Goal: Communication & Community: Answer question/provide support

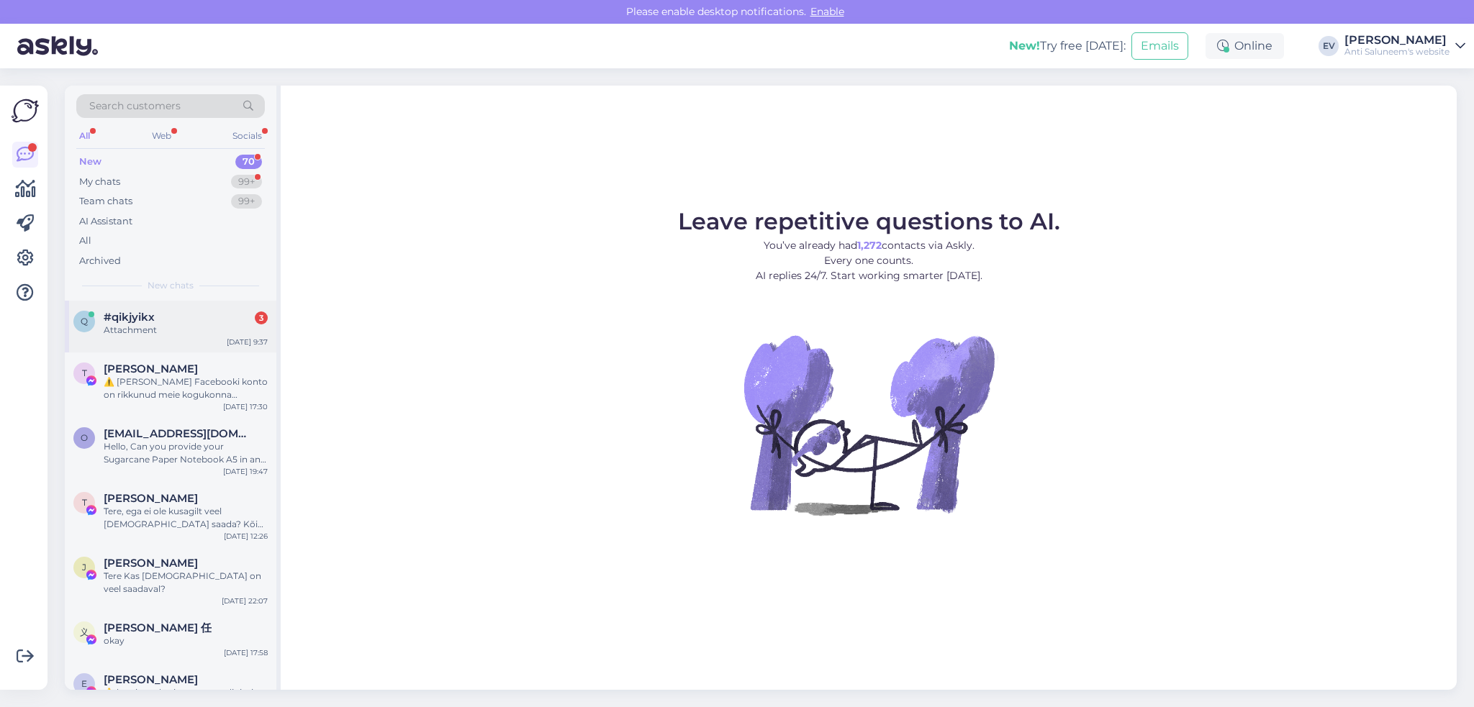
click at [190, 327] on div "Attachment" at bounding box center [186, 330] width 164 height 13
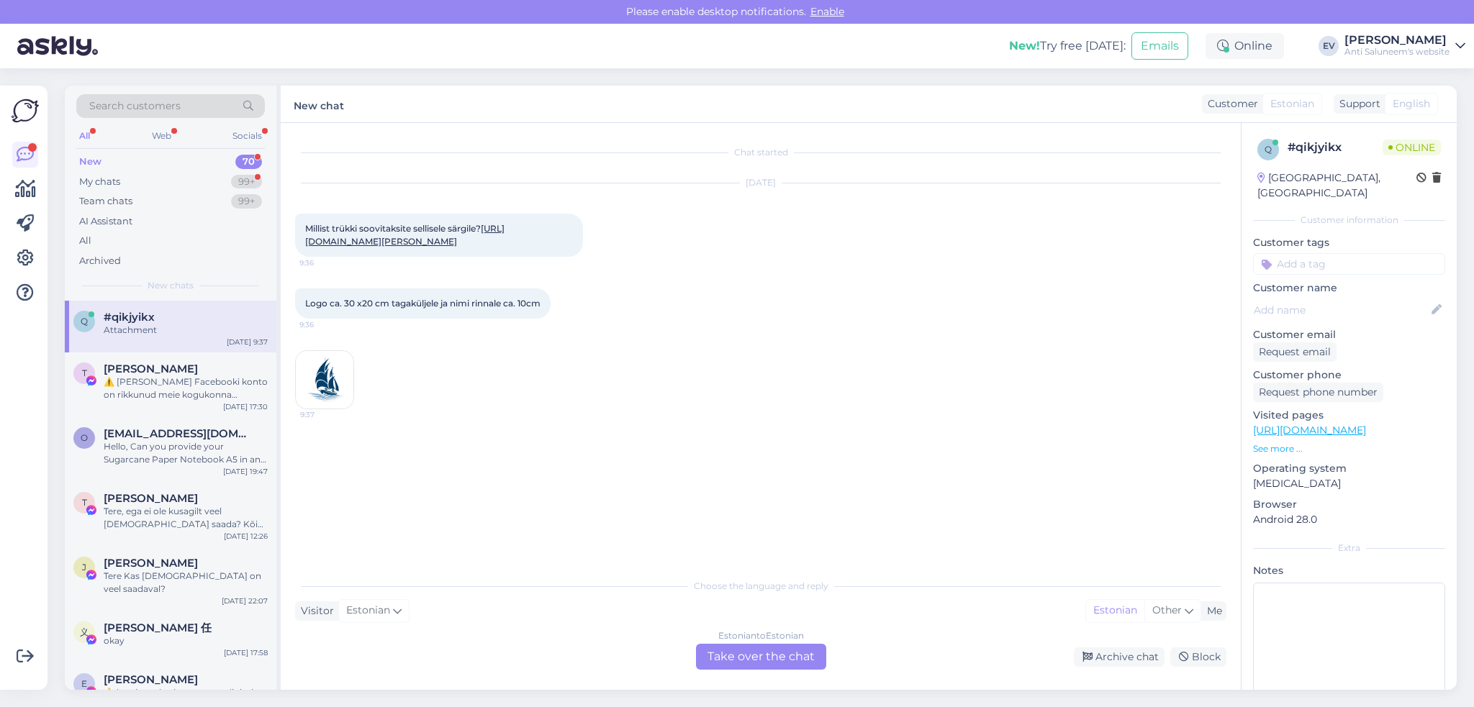
click at [190, 327] on div "Attachment" at bounding box center [186, 330] width 164 height 13
click at [720, 653] on div "Estonian to Estonian Take over the chat" at bounding box center [761, 657] width 130 height 26
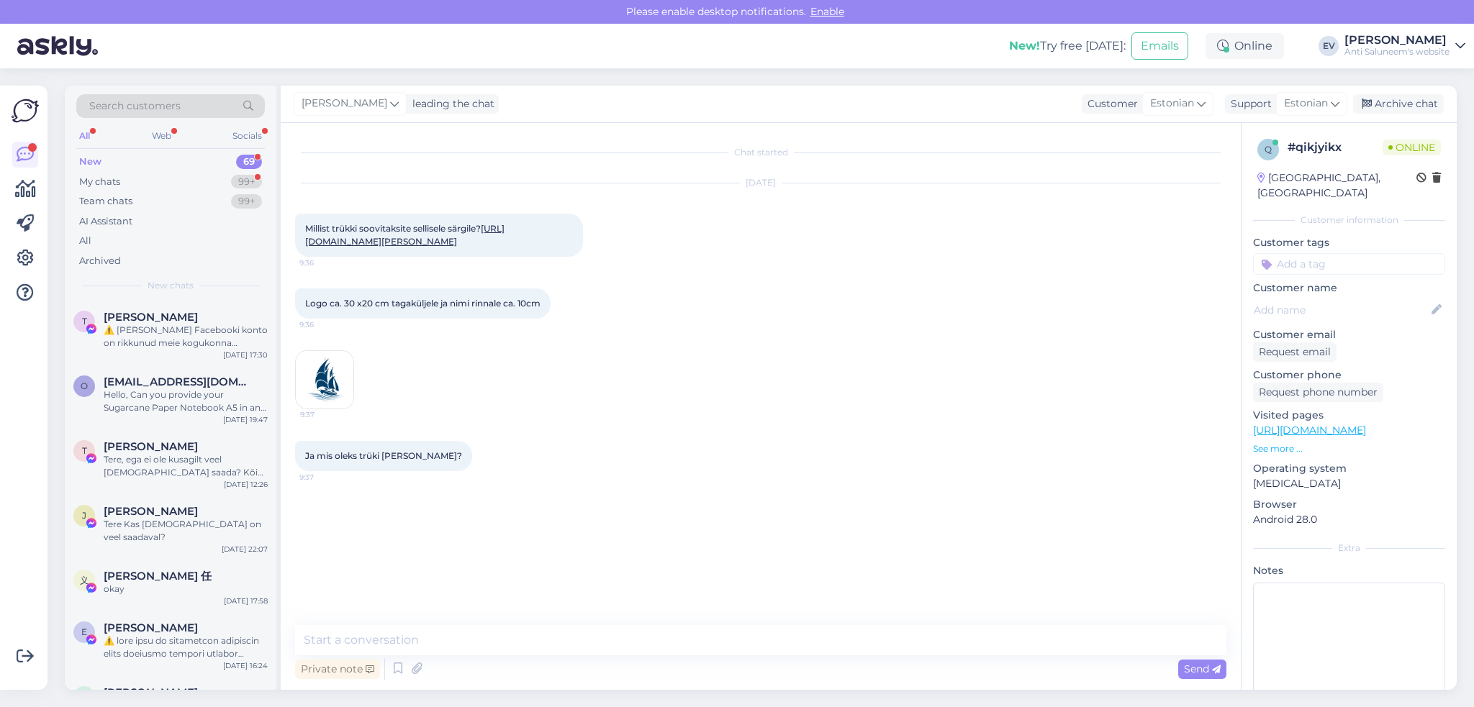
click at [389, 241] on link "[URL][DOMAIN_NAME][PERSON_NAME]" at bounding box center [404, 235] width 199 height 24
drag, startPoint x: 471, startPoint y: 643, endPoint x: 502, endPoint y: 643, distance: 31.7
click at [471, 641] on textarea at bounding box center [760, 640] width 931 height 30
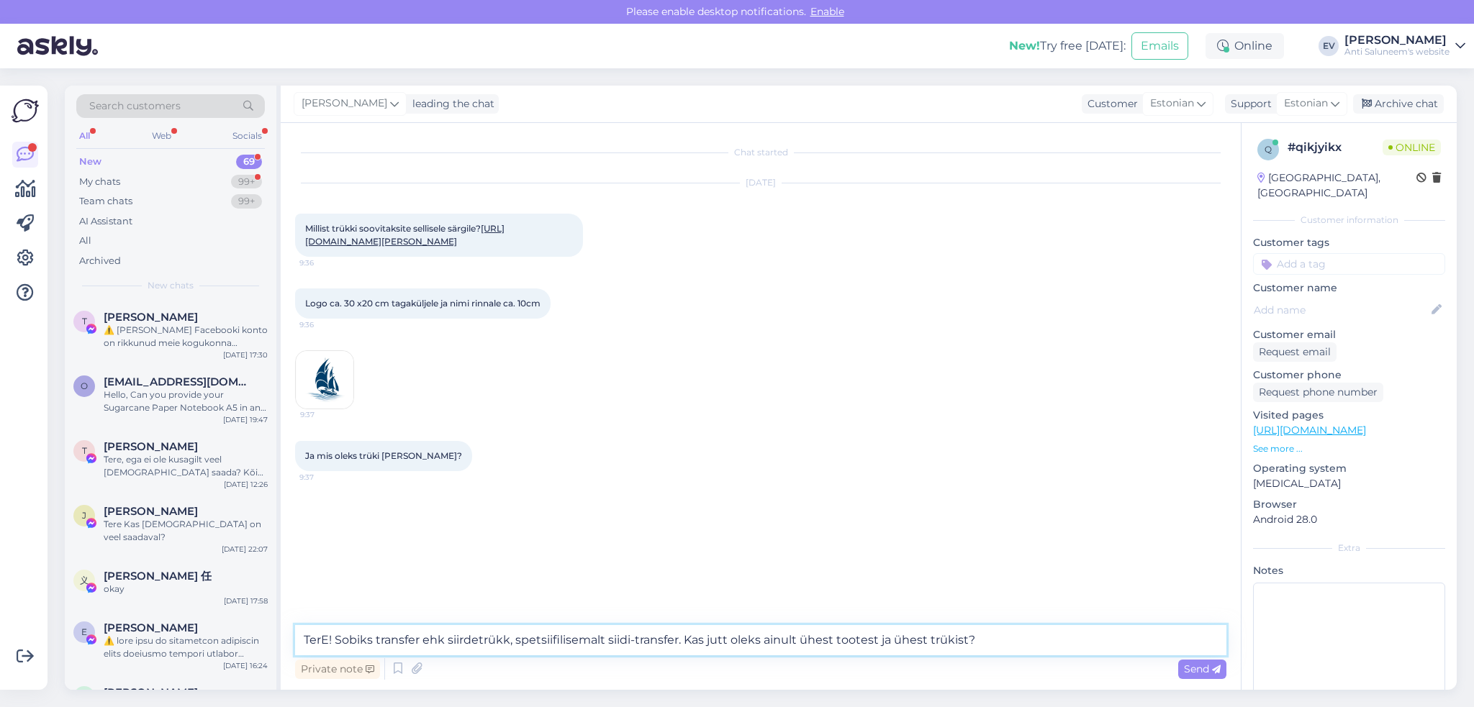
click at [759, 640] on textarea "TerE! Sobiks transfer ehk siirdetrükk, spetsiifilisemalt siidi-transfer. Kas ju…" at bounding box center [760, 640] width 931 height 30
type textarea "TerE! Sobiks transfer ehk siirdetrükk, spetsiifilisemalt siidi-transfer. Kas ju…"
click at [1192, 669] on span "Send" at bounding box center [1202, 669] width 37 height 13
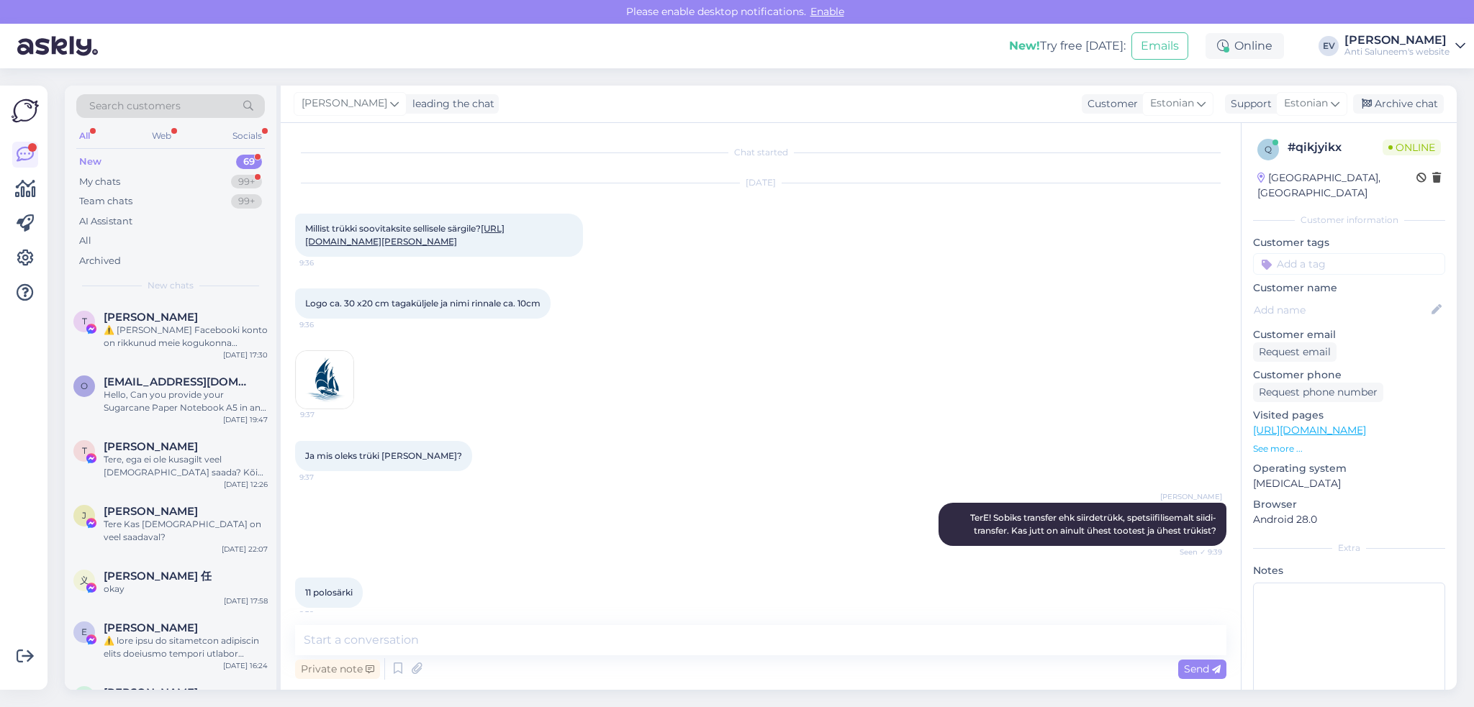
scroll to position [199, 0]
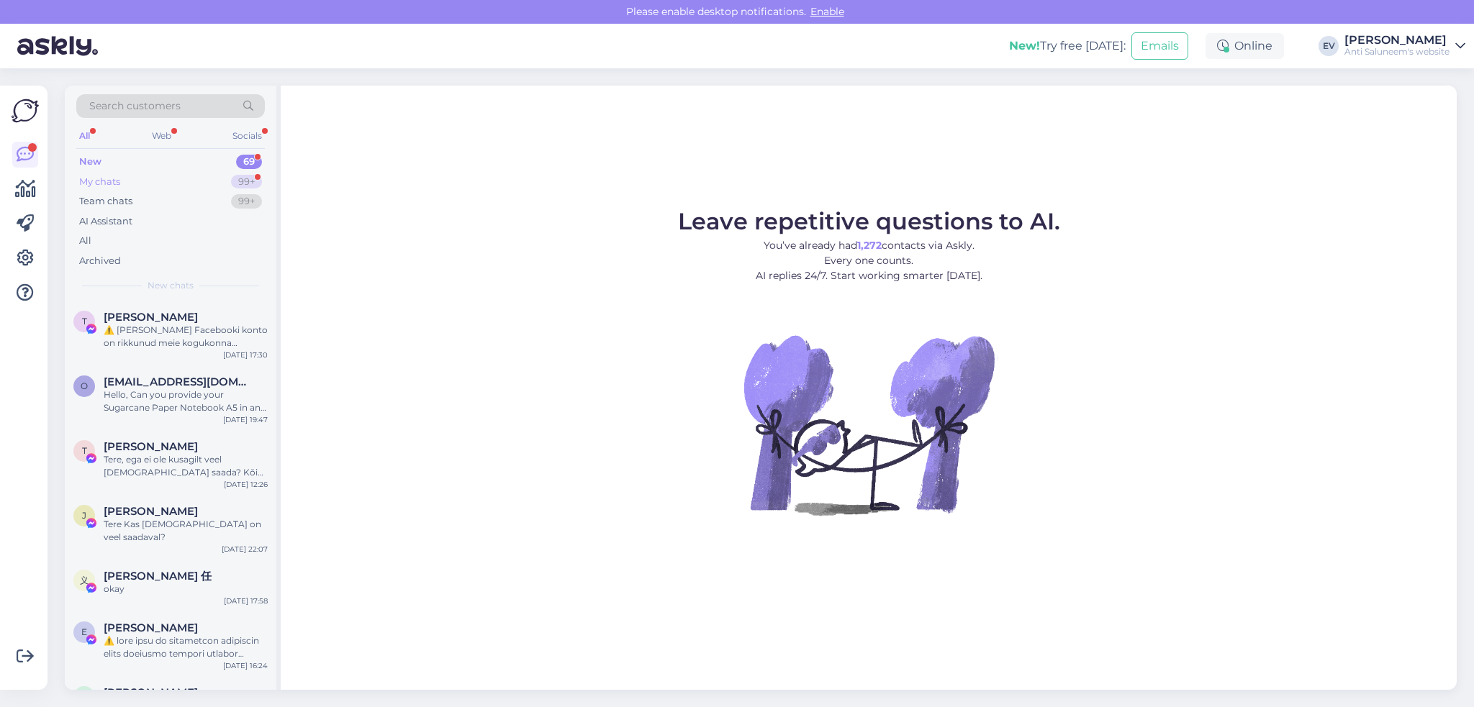
click at [216, 179] on div "My chats 99+" at bounding box center [170, 182] width 189 height 20
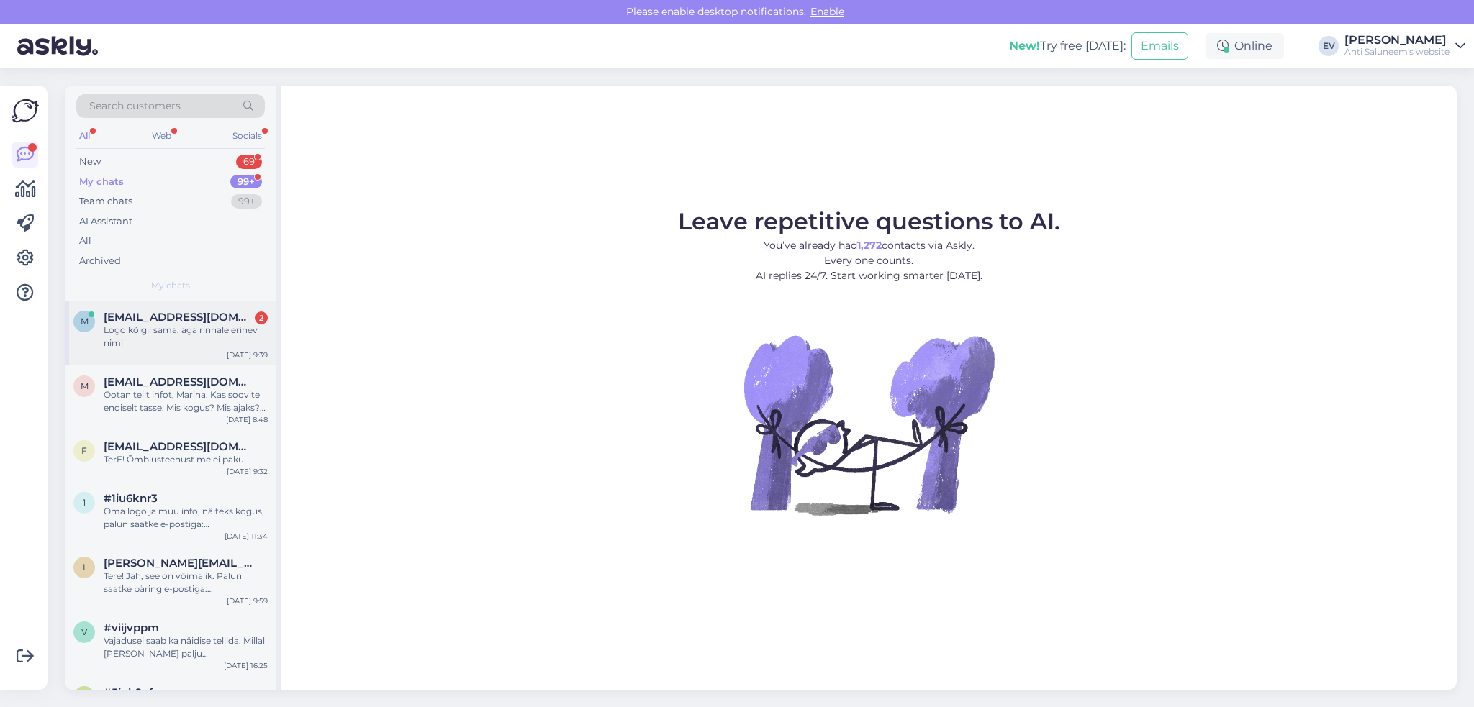
click at [198, 321] on span "[EMAIL_ADDRESS][DOMAIN_NAME]" at bounding box center [179, 317] width 150 height 13
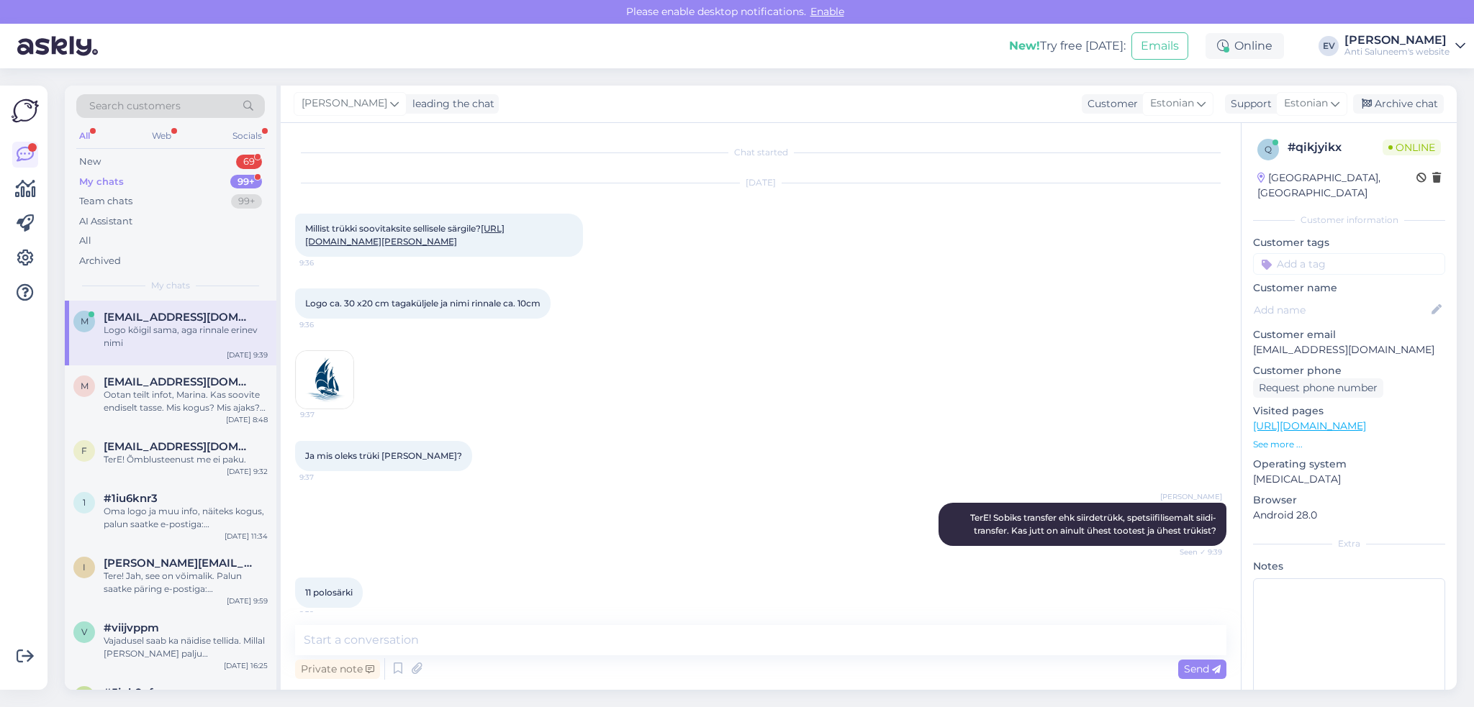
scroll to position [86, 0]
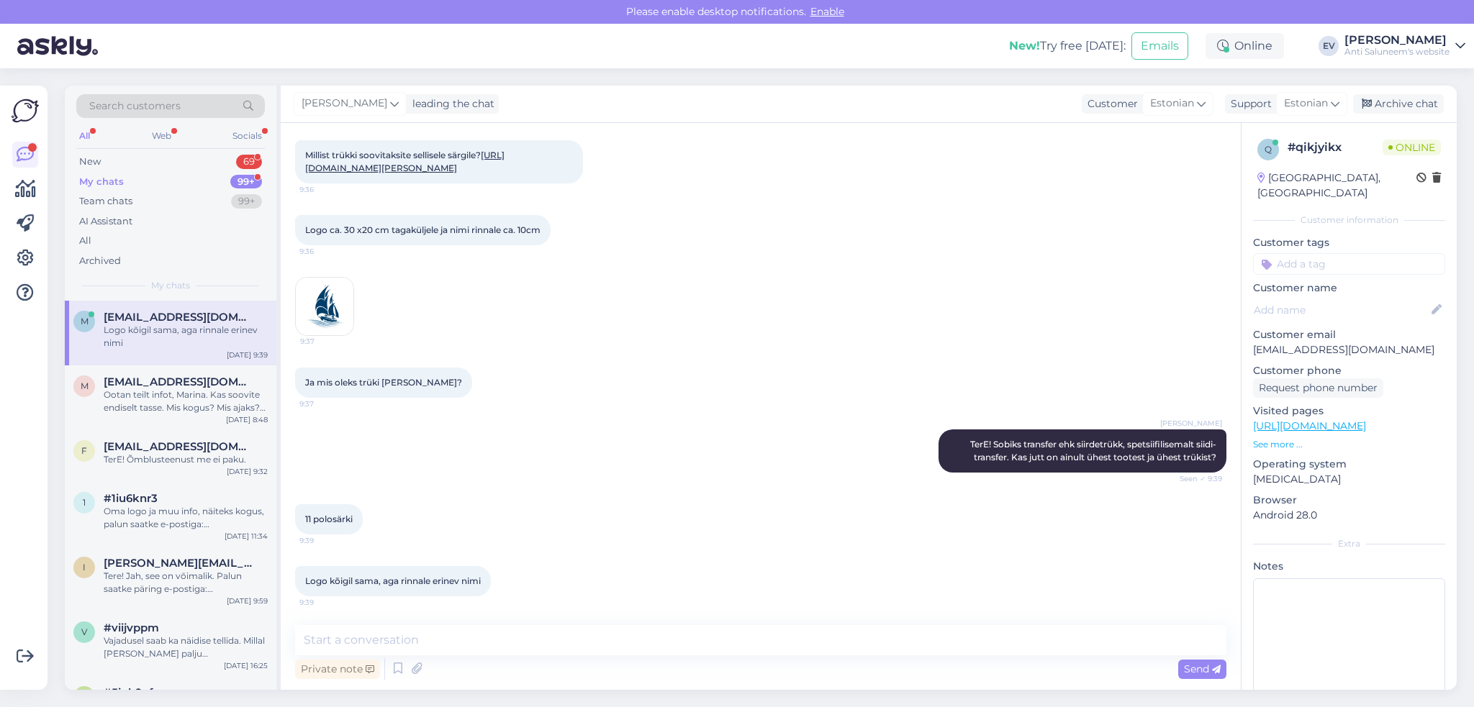
click at [334, 322] on img at bounding box center [325, 307] width 58 height 58
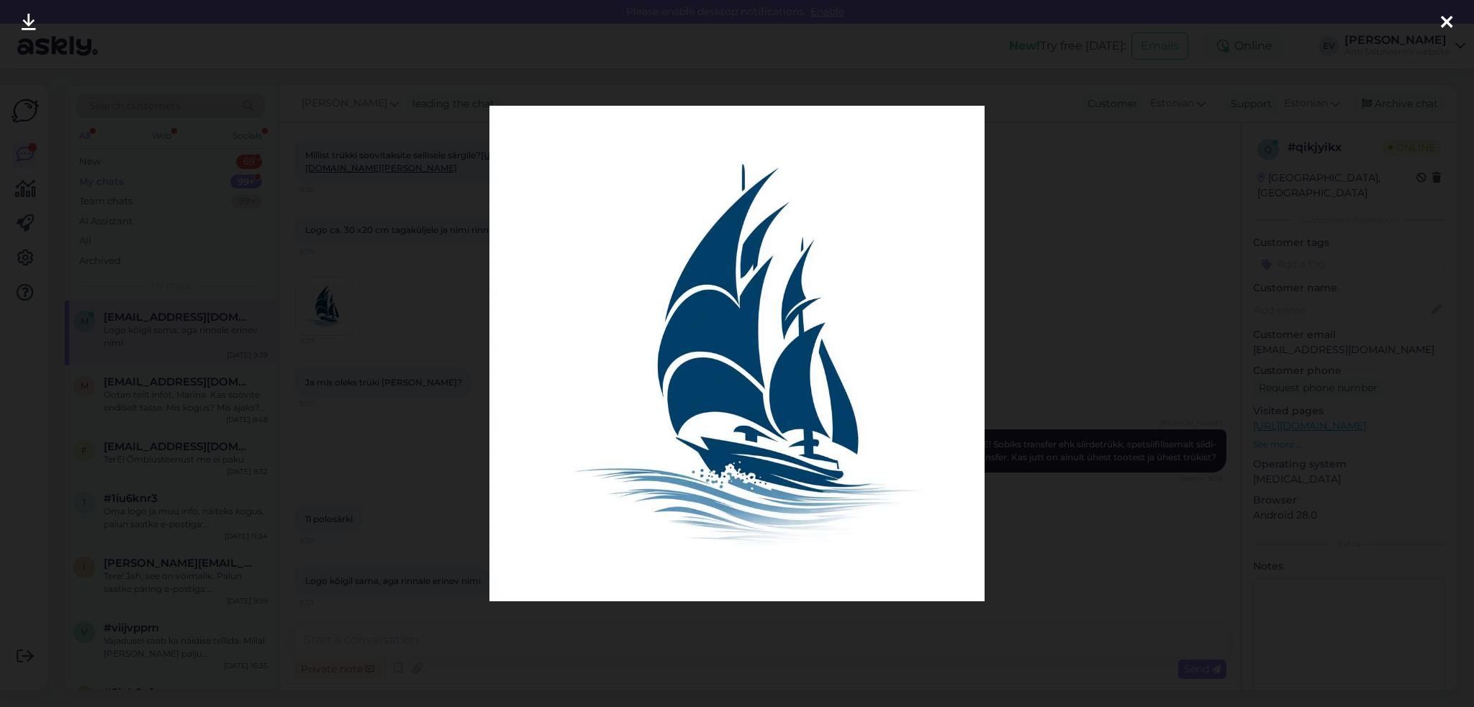
click at [1448, 24] on icon at bounding box center [1447, 23] width 12 height 19
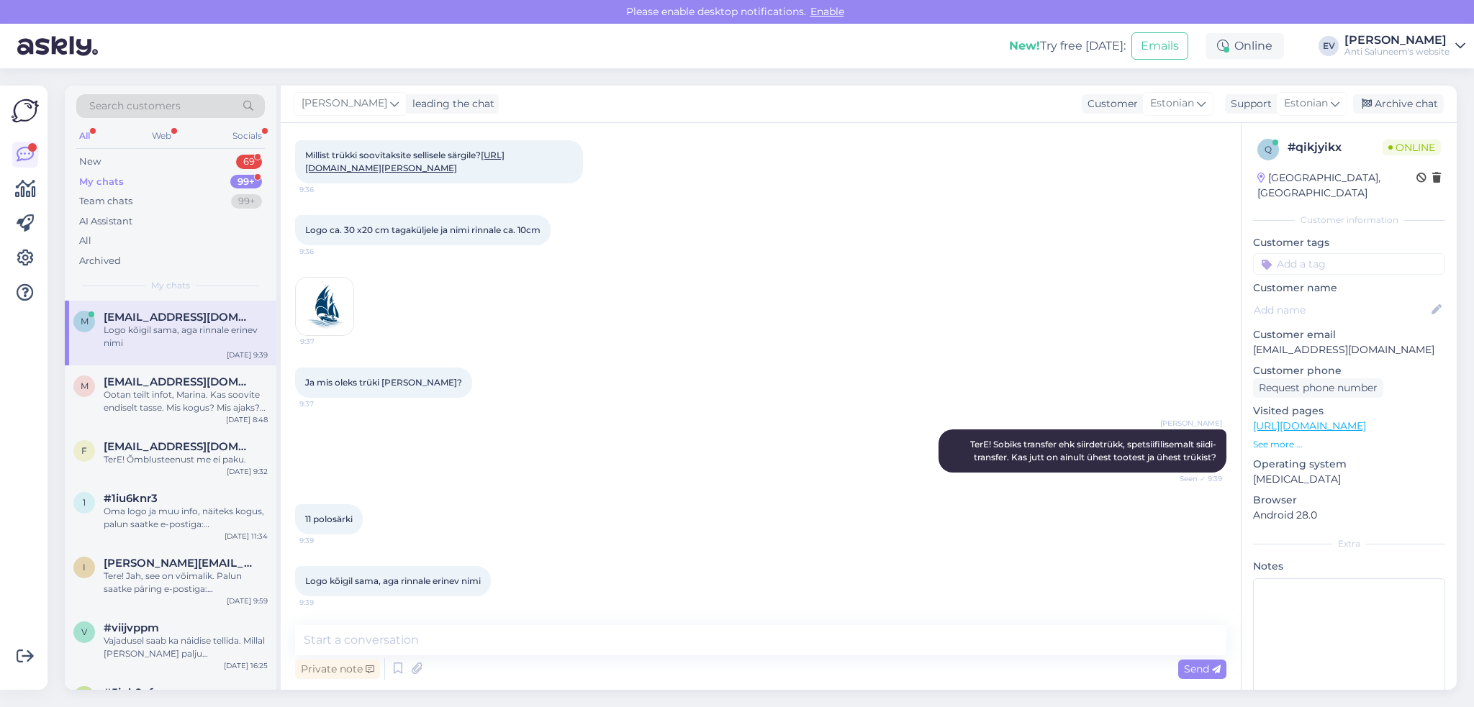
click at [512, 671] on div "Private note Send" at bounding box center [760, 669] width 931 height 27
click at [504, 636] on textarea at bounding box center [760, 640] width 931 height 30
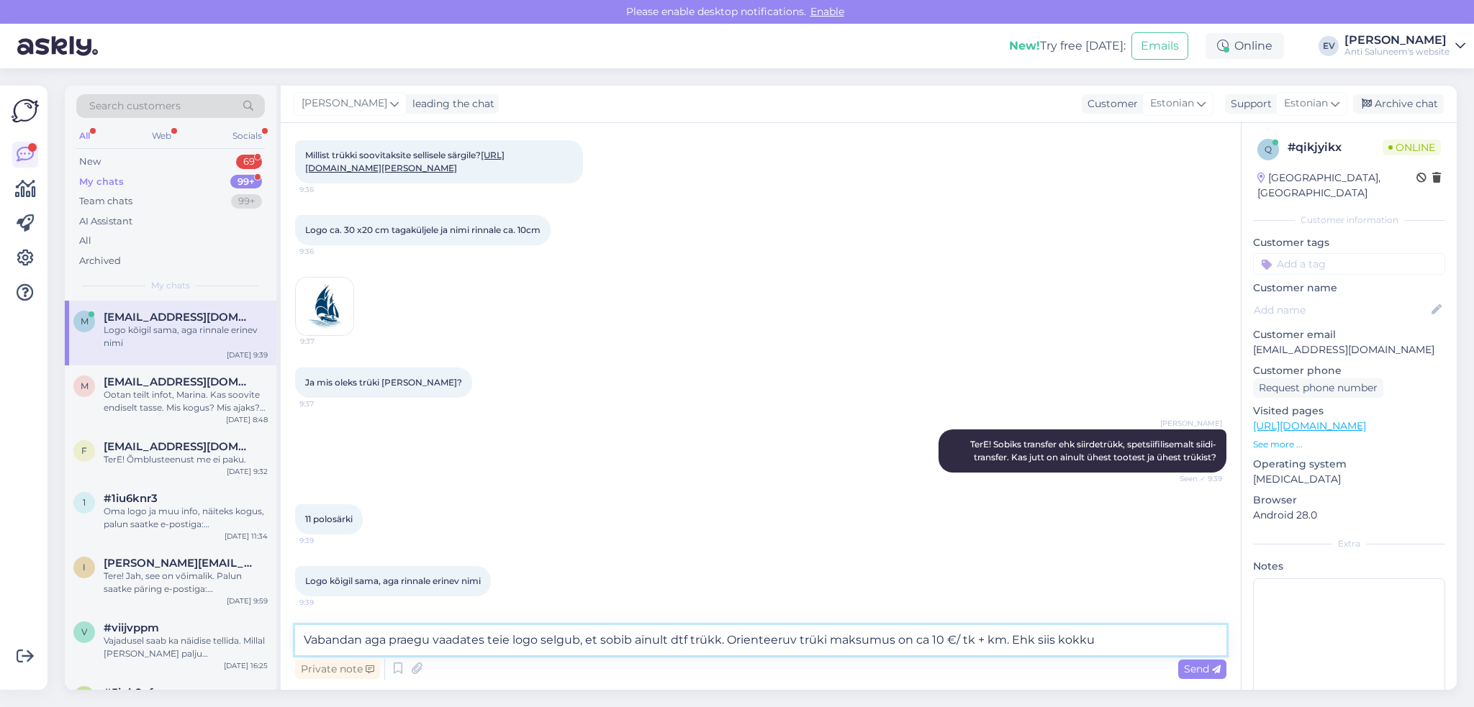
click at [937, 637] on textarea "Vabandan aga praegu vaadates teie logo selgub, et sobib ainult dtf trükk. Orien…" at bounding box center [760, 640] width 931 height 30
click at [1116, 646] on textarea "Vabandan aga praegu vaadates teie logo selgub, et sobib ainult dtf trükk. Orien…" at bounding box center [760, 640] width 931 height 30
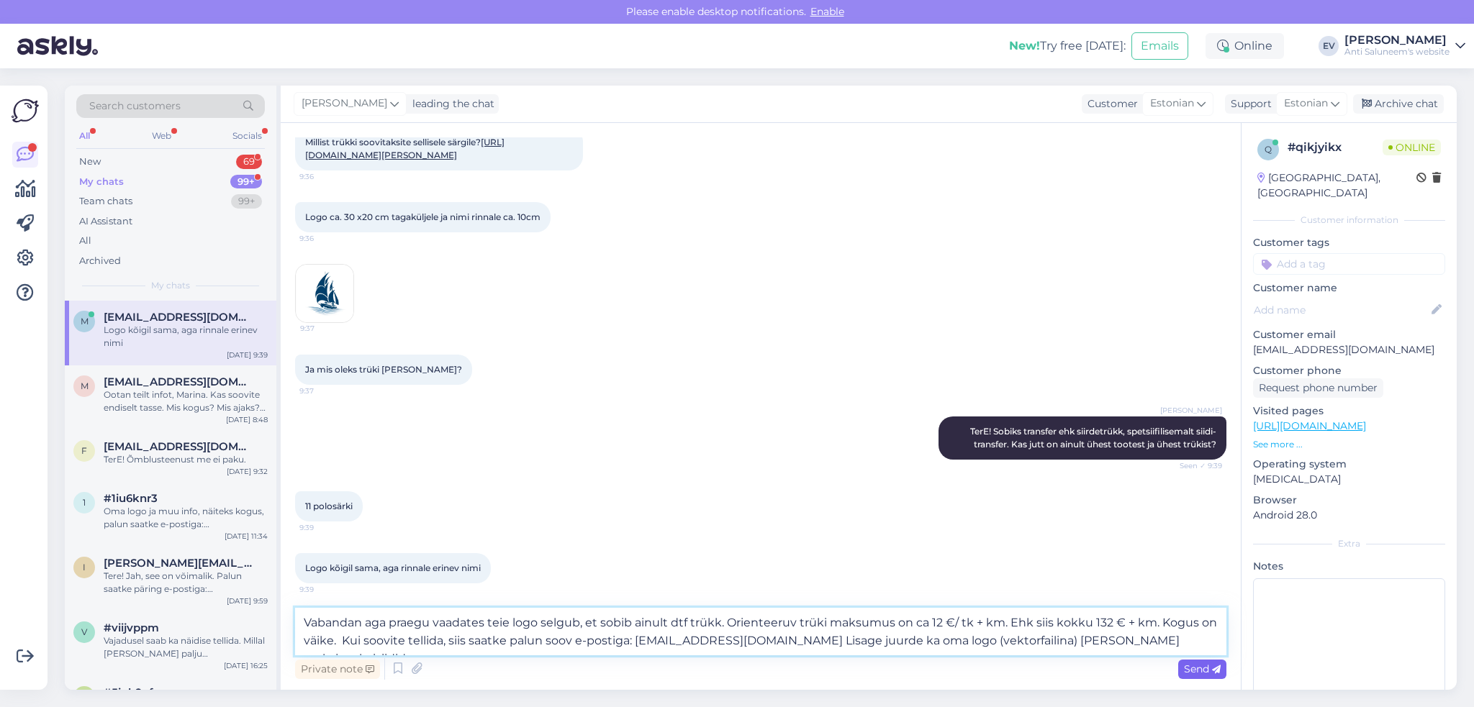
type textarea "Vabandan aga praegu vaadates teie logo selgub, et sobib ainult dtf trükk. Orien…"
click at [1189, 665] on span "Send" at bounding box center [1202, 669] width 37 height 13
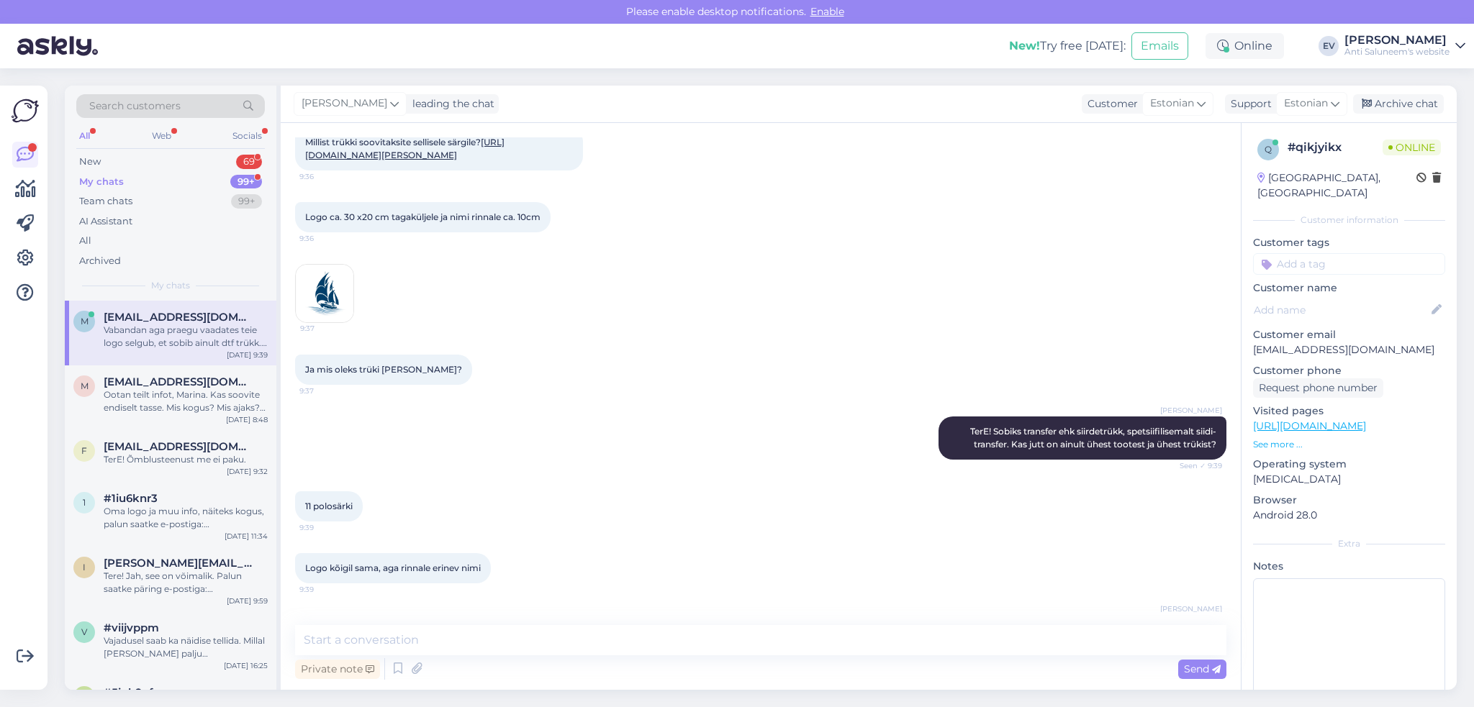
scroll to position [199, 0]
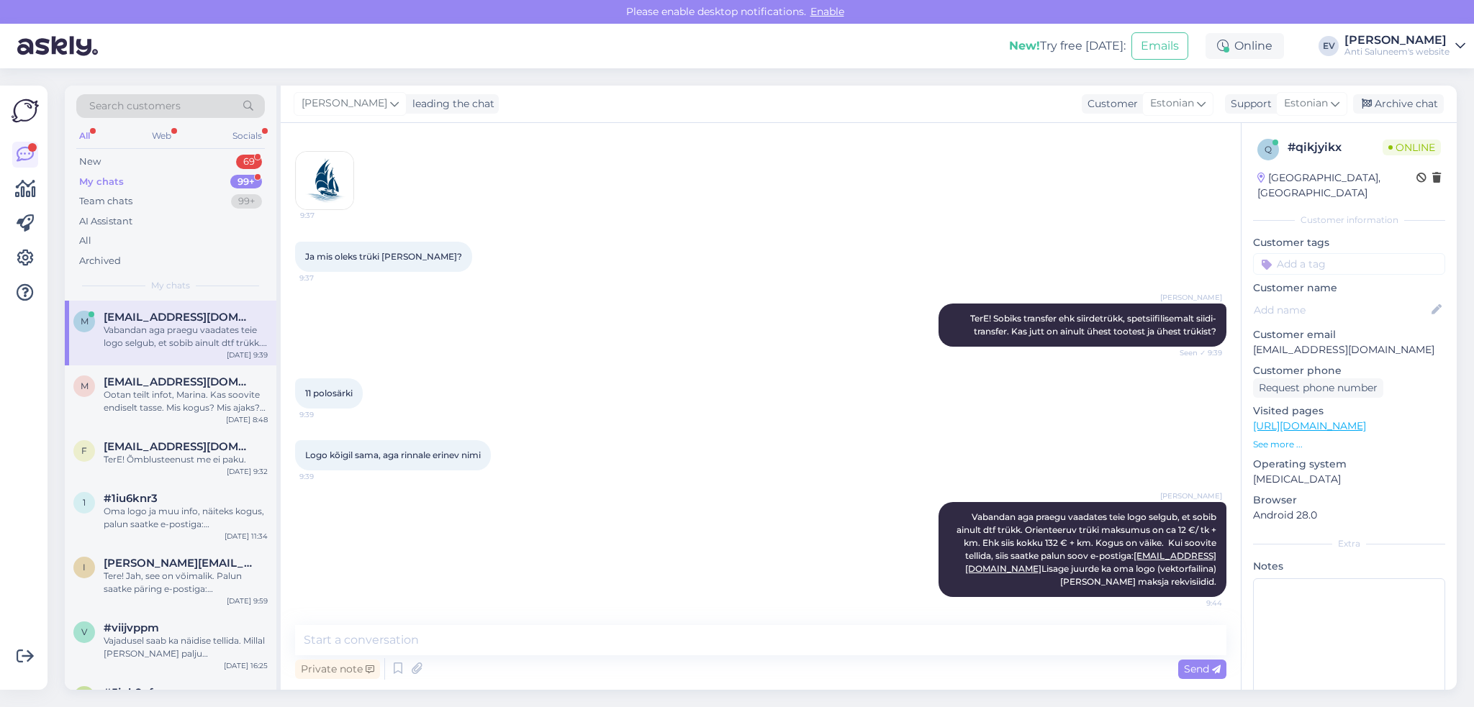
click at [574, 148] on div "9:37" at bounding box center [760, 180] width 931 height 91
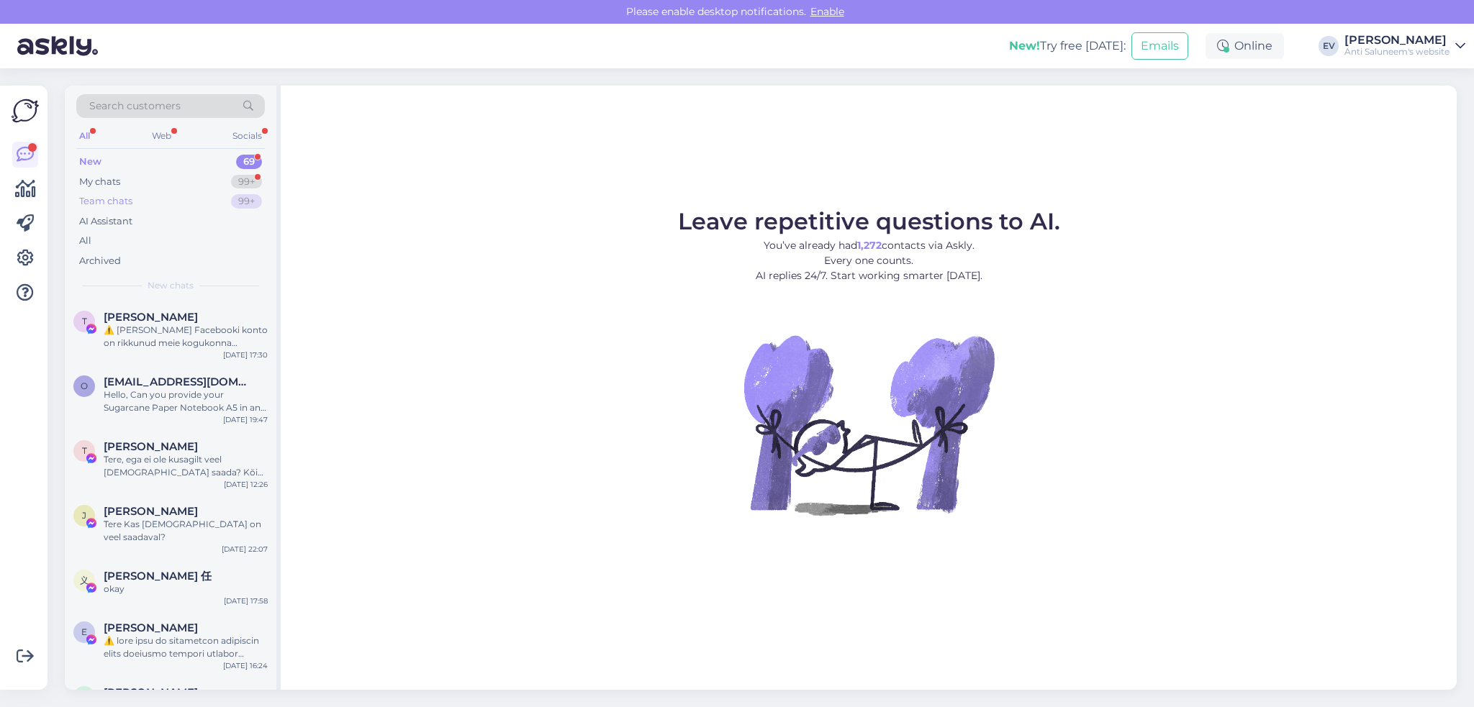
click at [219, 195] on div "Team chats 99+" at bounding box center [170, 201] width 189 height 20
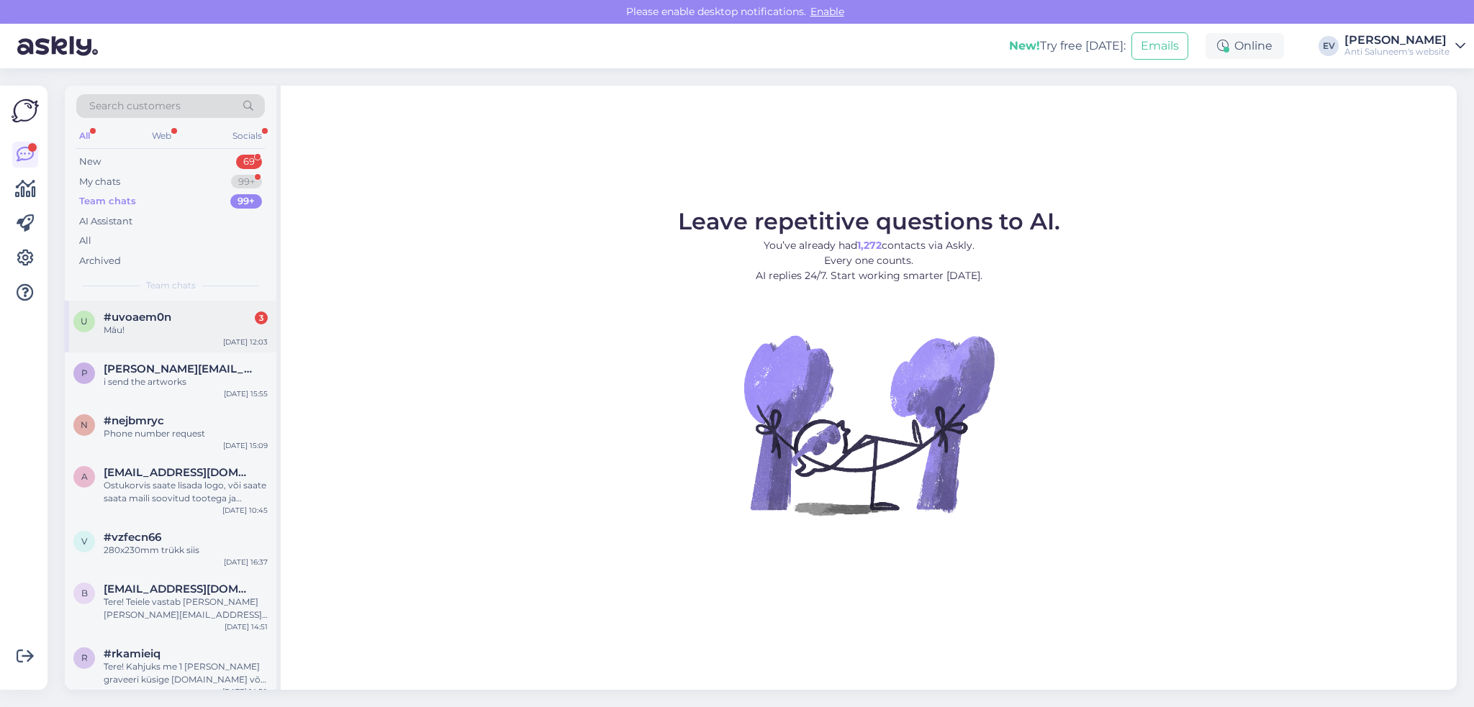
click at [197, 319] on div "#uvoaem0n 3" at bounding box center [186, 317] width 164 height 13
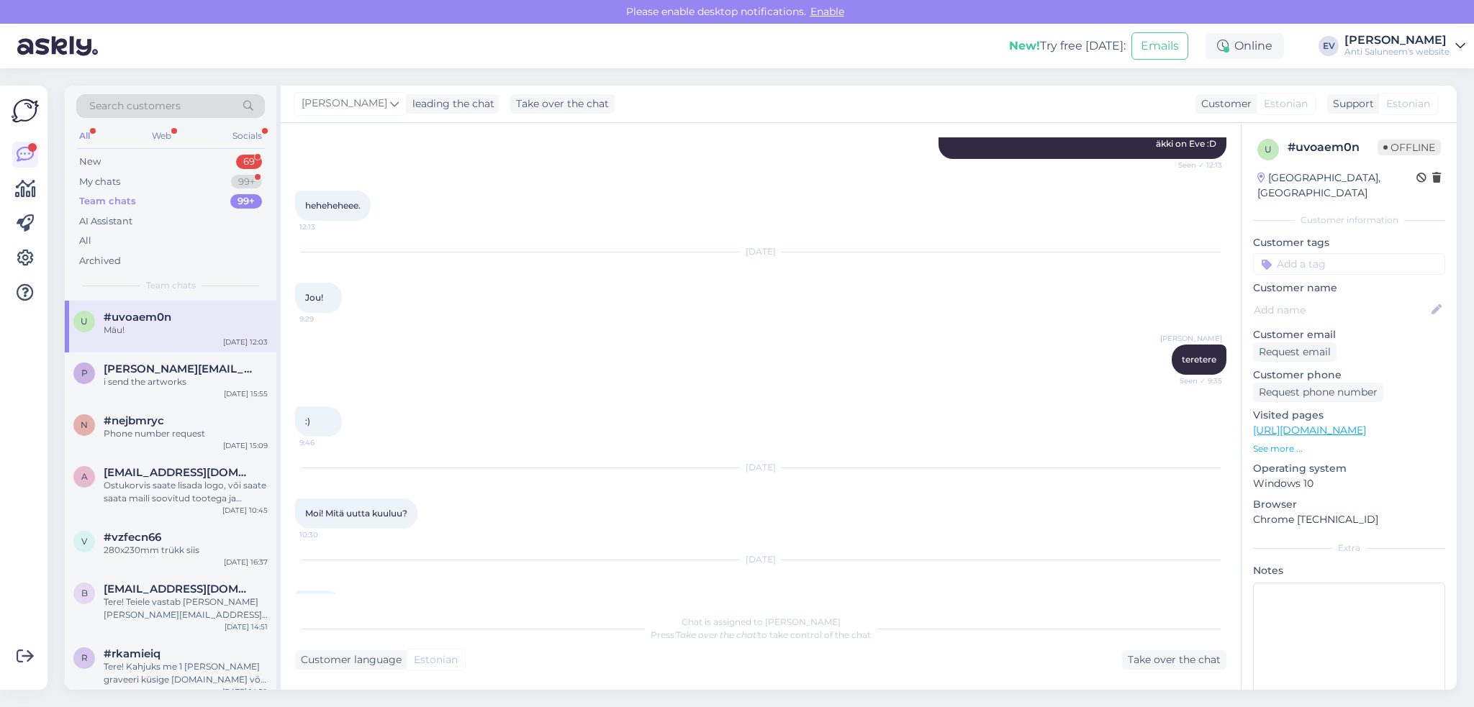
scroll to position [553, 0]
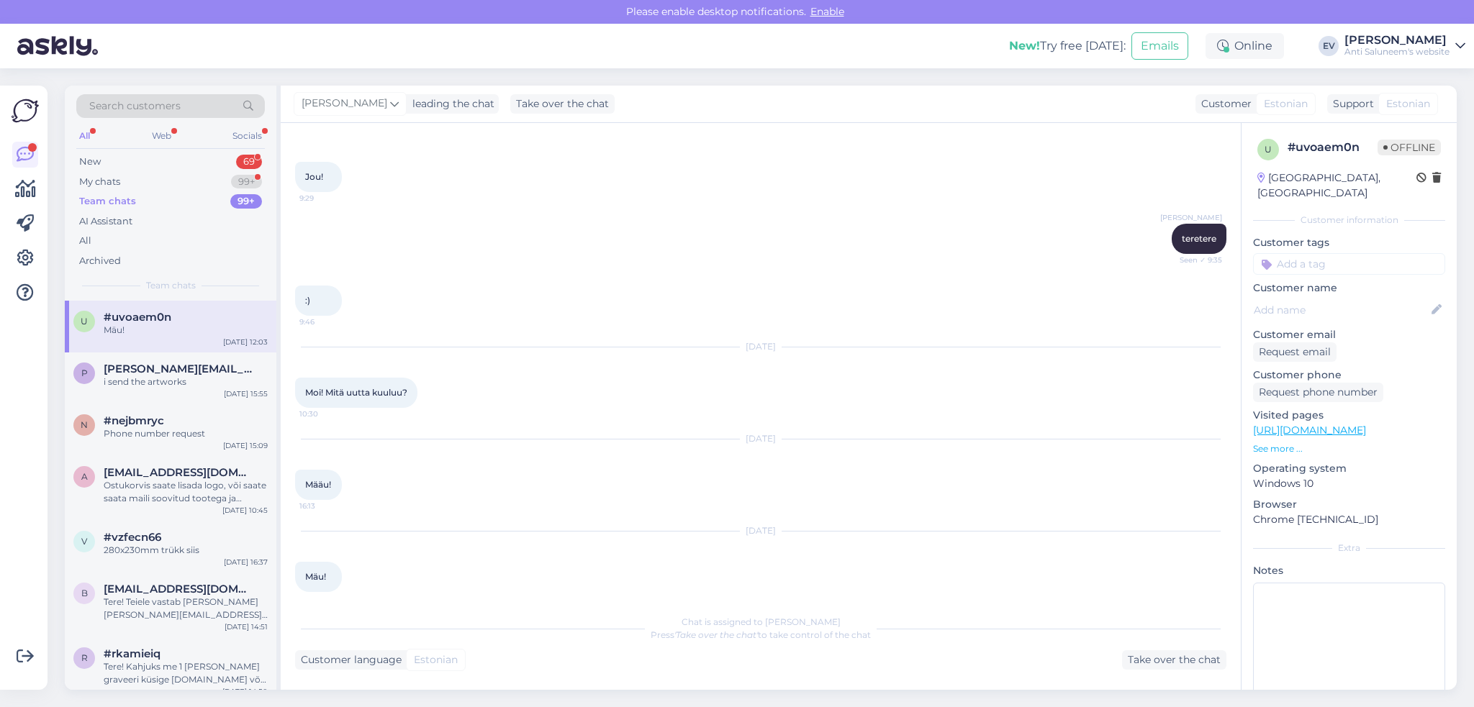
click at [194, 199] on div "Team chats 99+" at bounding box center [170, 201] width 189 height 20
click at [167, 182] on div "My chats 99+" at bounding box center [170, 182] width 189 height 20
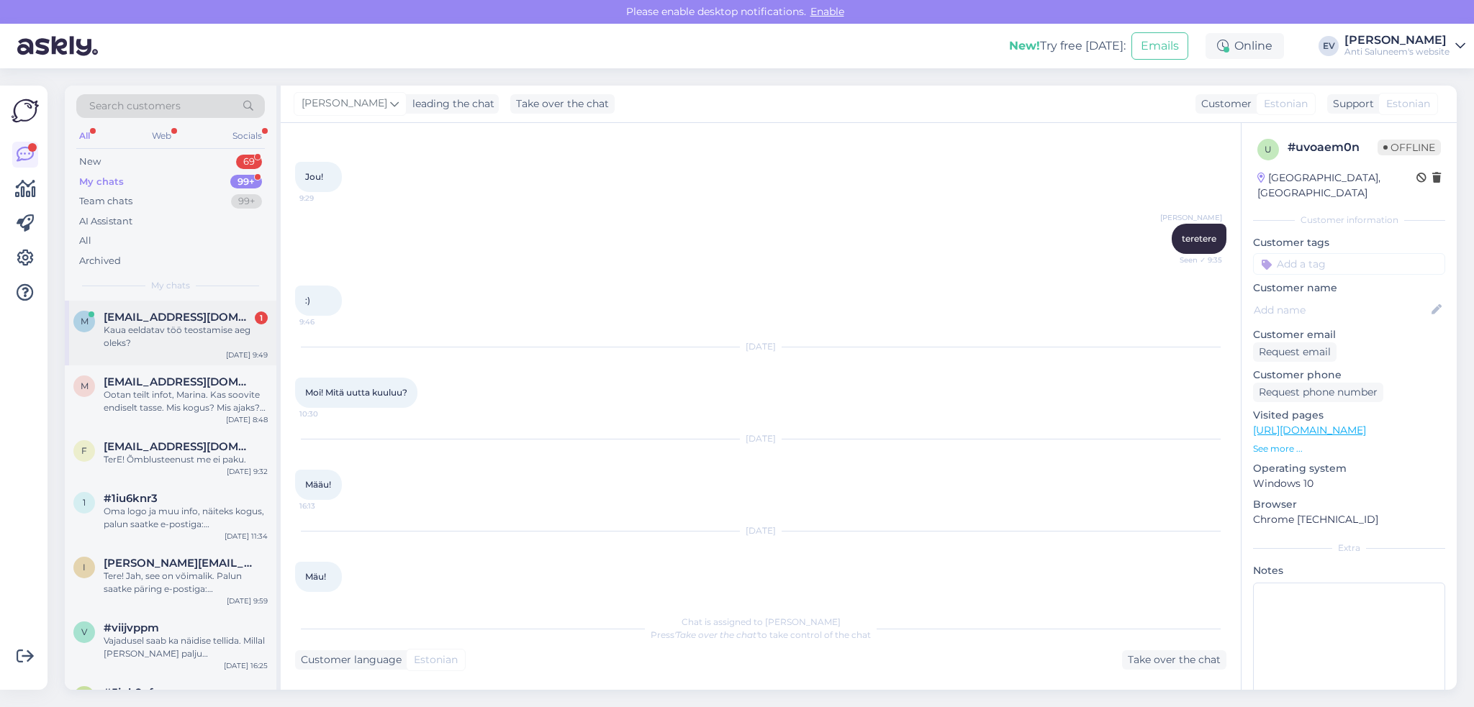
click at [165, 326] on div "Kaua eeldatav töö teostamise aeg oleks?" at bounding box center [186, 337] width 164 height 26
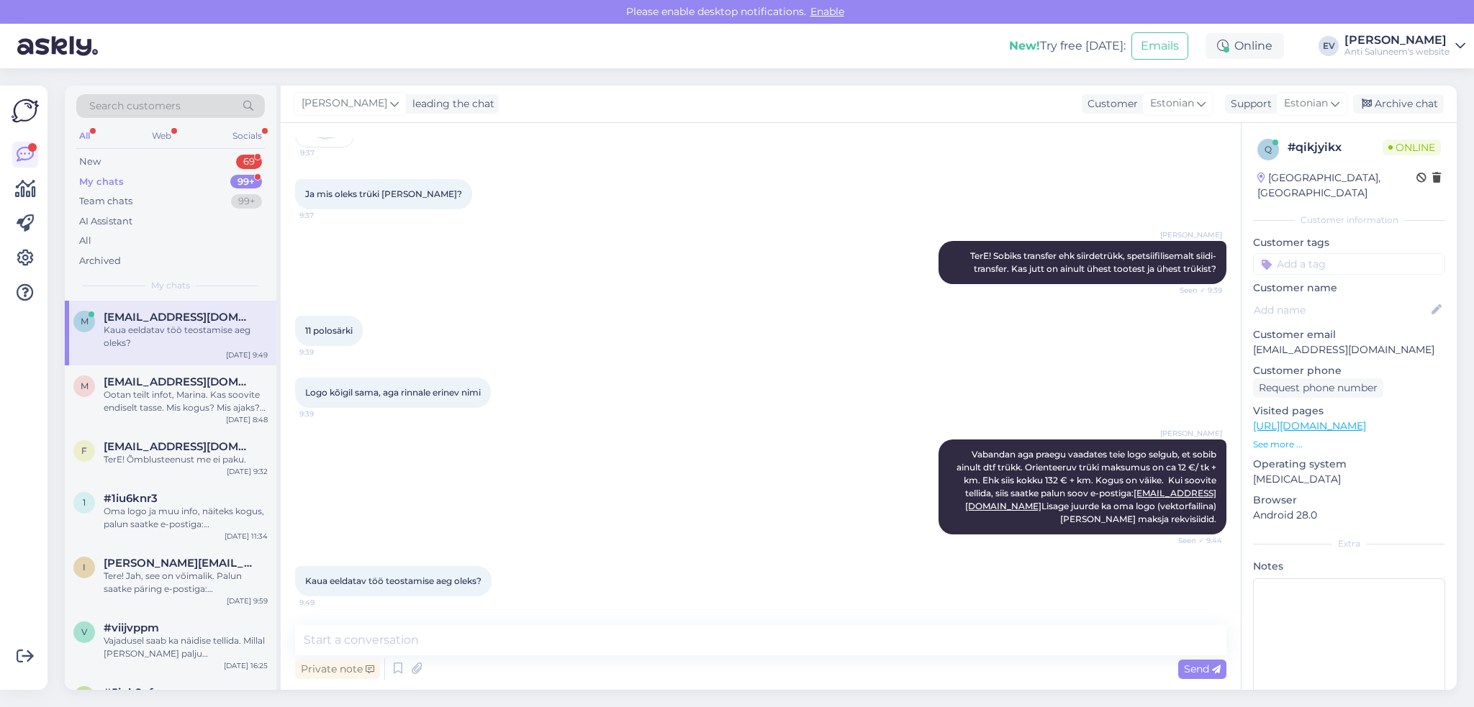
scroll to position [261, 0]
click at [441, 630] on textarea at bounding box center [760, 640] width 931 height 30
type textarea "Orienteeruvalt 1 nädal."
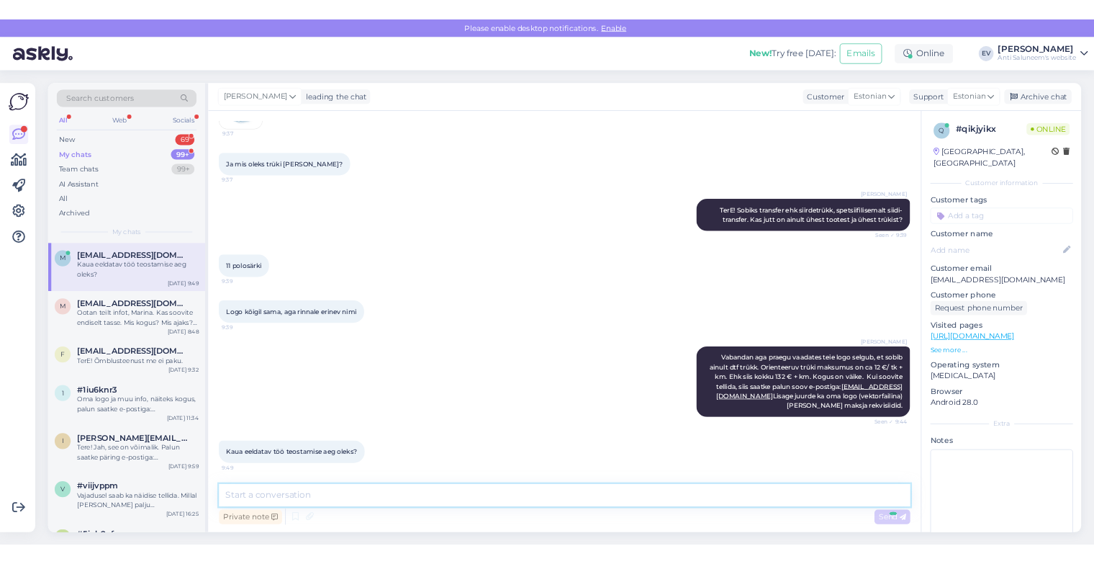
scroll to position [323, 0]
